Goal: Information Seeking & Learning: Learn about a topic

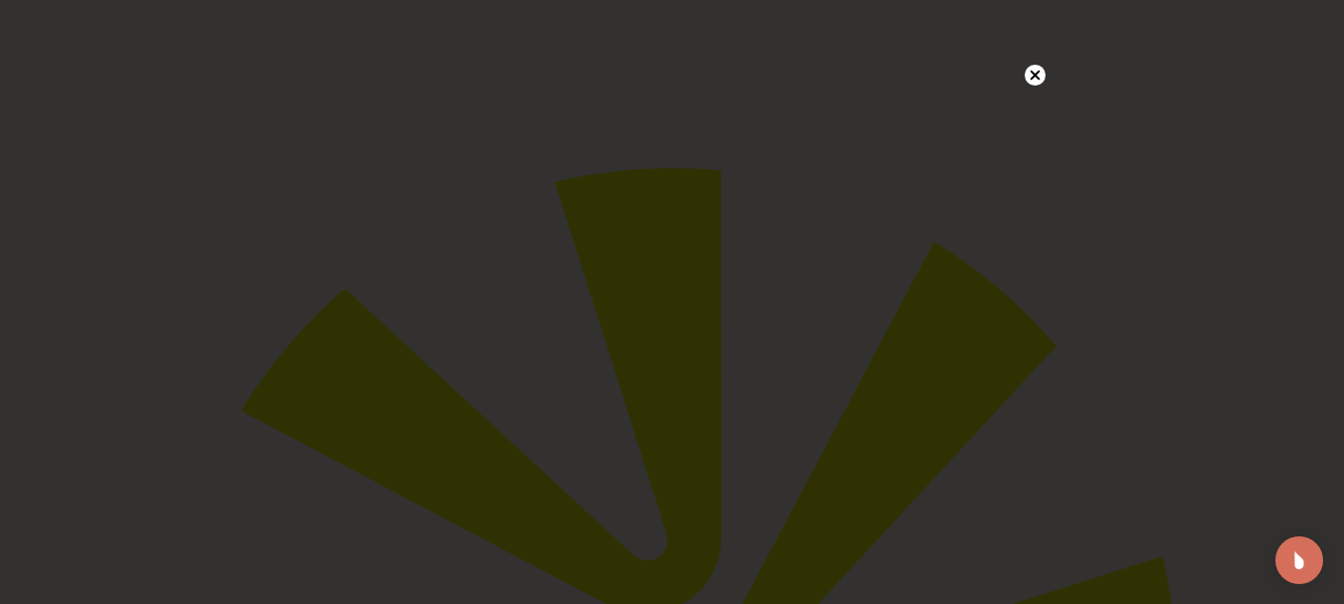
click at [1037, 66] on circle at bounding box center [1035, 75] width 21 height 21
